Goal: Task Accomplishment & Management: Manage account settings

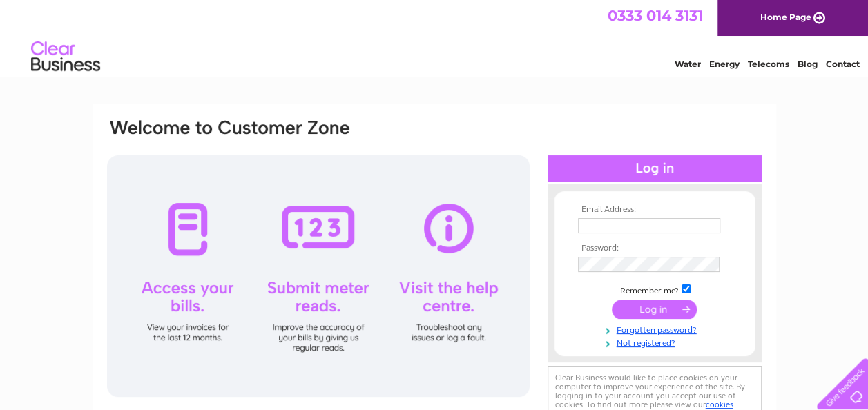
type input "[EMAIL_ADDRESS][DOMAIN_NAME]"
click at [629, 308] on input "submit" at bounding box center [654, 309] width 85 height 19
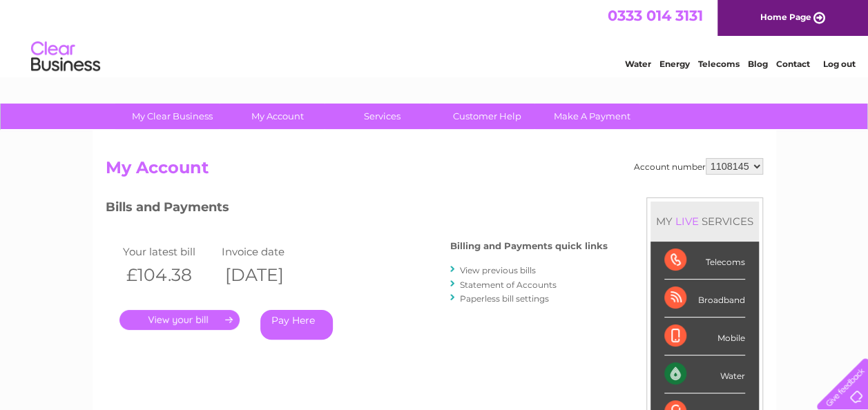
click at [170, 317] on link "." at bounding box center [179, 320] width 120 height 20
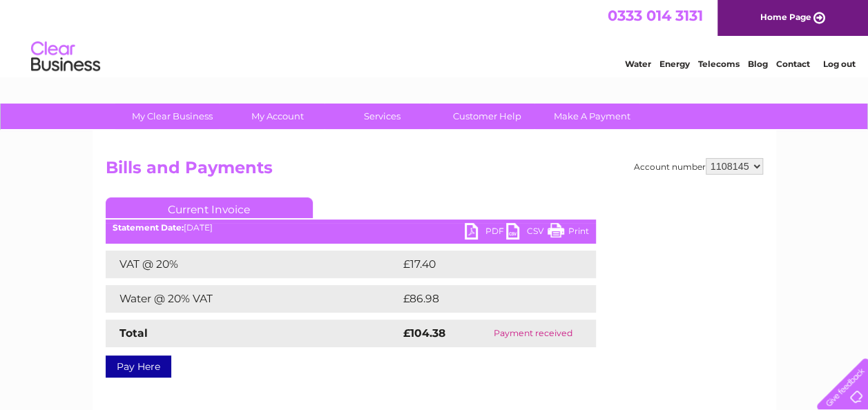
click at [485, 233] on link "PDF" at bounding box center [484, 233] width 41 height 20
